Goal: Download file/media

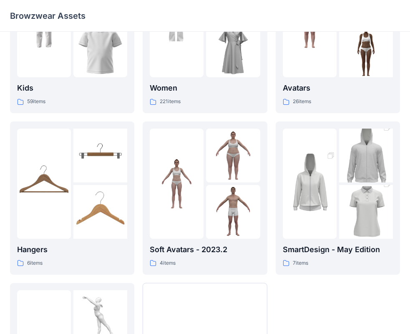
scroll to position [125, 0]
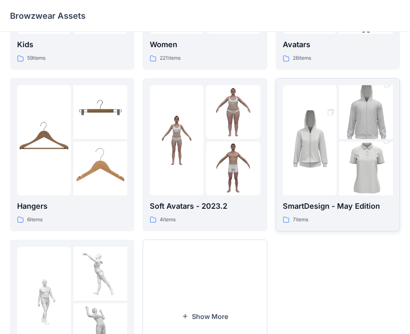
click at [340, 174] on img at bounding box center [366, 168] width 54 height 81
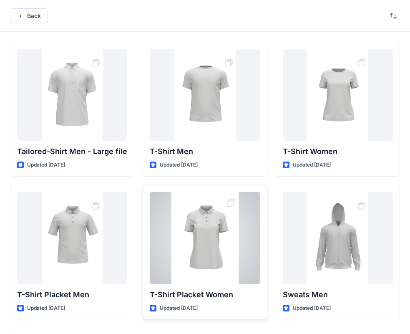
click at [231, 201] on div at bounding box center [205, 238] width 110 height 92
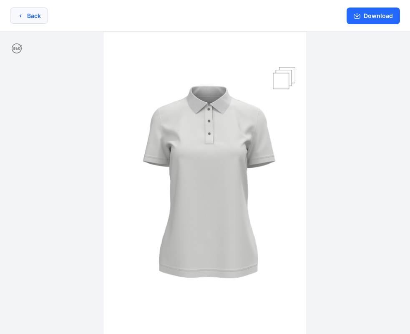
click at [29, 16] on button "Back" at bounding box center [29, 16] width 38 height 16
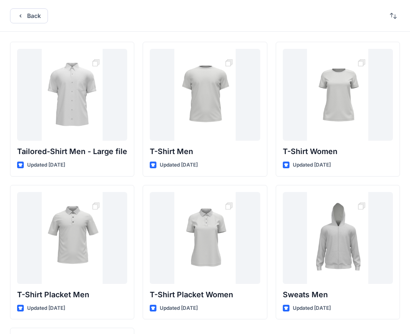
click at [29, 16] on button "Back" at bounding box center [29, 15] width 38 height 15
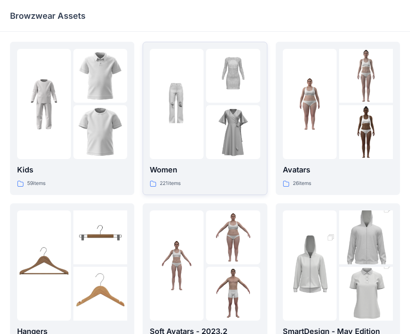
click at [208, 124] on img at bounding box center [233, 132] width 54 height 54
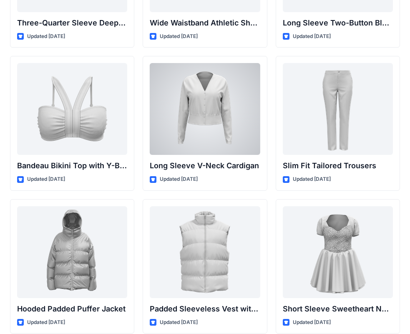
scroll to position [883, 0]
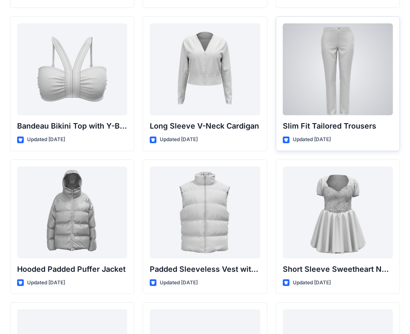
click at [319, 65] on div at bounding box center [338, 69] width 110 height 92
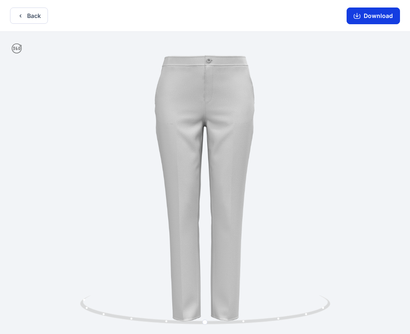
click at [380, 12] on button "Download" at bounding box center [373, 16] width 53 height 17
